Goal: Find specific page/section: Find specific page/section

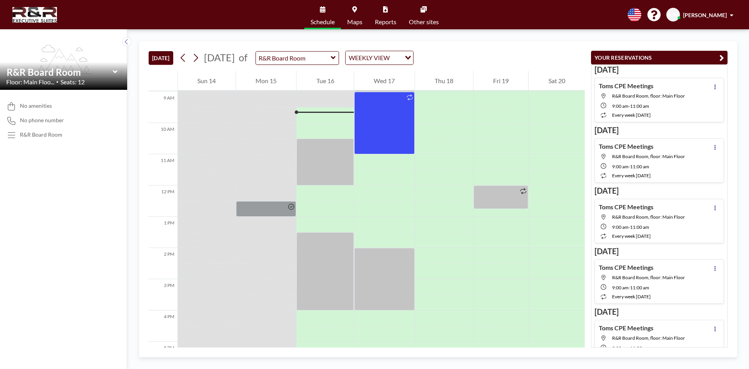
scroll to position [281, 0]
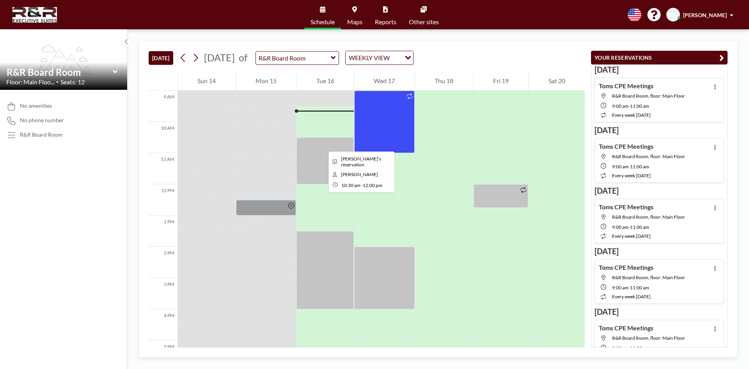
click at [322, 144] on div at bounding box center [324, 160] width 57 height 47
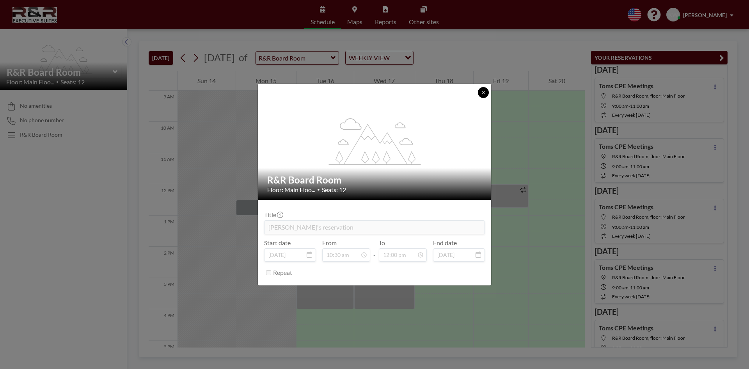
click at [488, 92] on button at bounding box center [483, 92] width 11 height 11
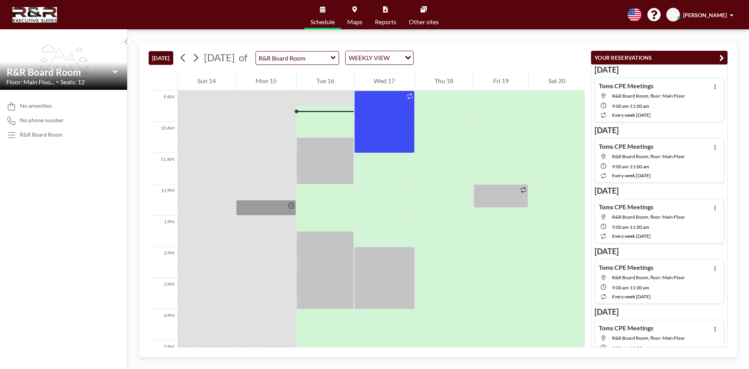
click at [336, 58] on icon at bounding box center [333, 58] width 5 height 8
click at [455, 34] on div "TODAY September 2025 of Ungrouped R&R Board Room WEEKLY VIEW Loading... 12 AM 1…" at bounding box center [438, 198] width 622 height 339
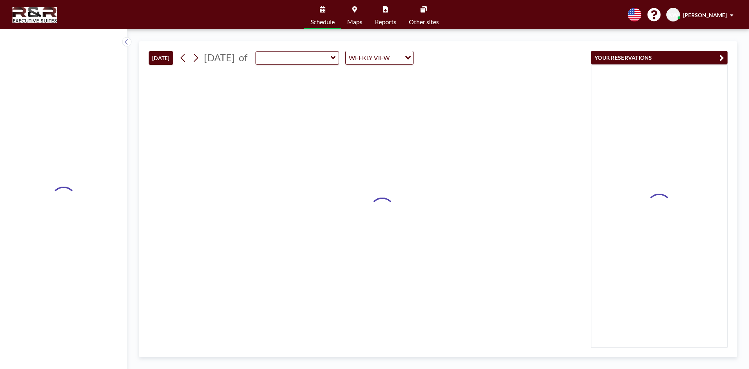
type input "R&R Board Room"
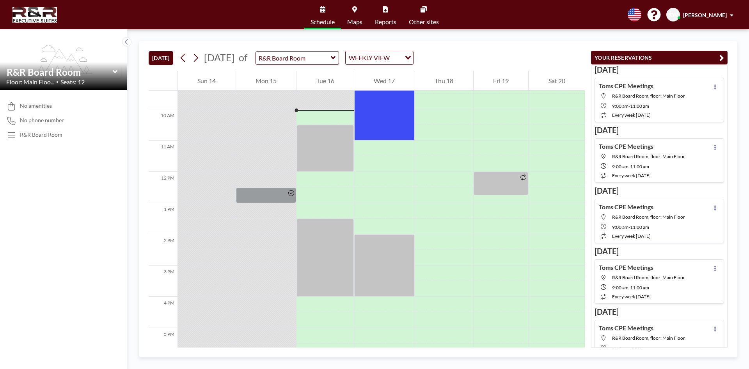
scroll to position [296, 0]
